Goal: Complete application form: Complete application form

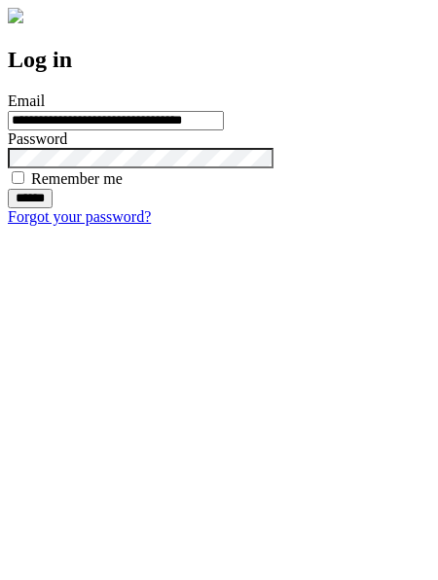
type input "**********"
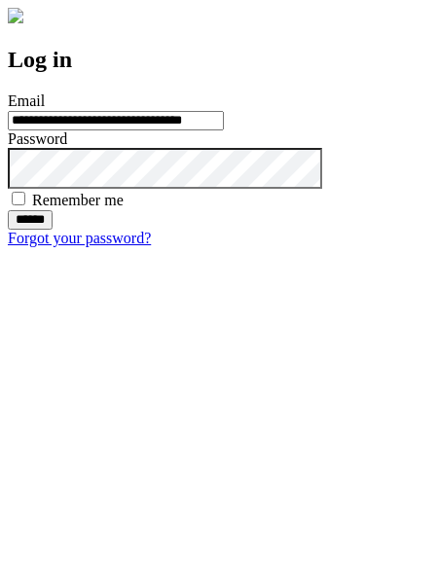
click at [53, 230] on input "******" at bounding box center [30, 219] width 45 height 19
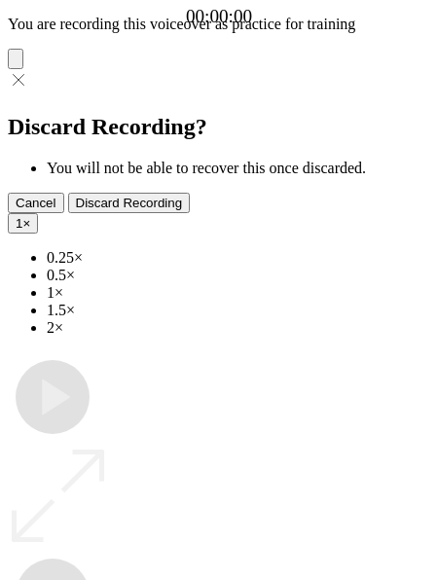
type input "**********"
